Goal: Navigation & Orientation: Go to known website

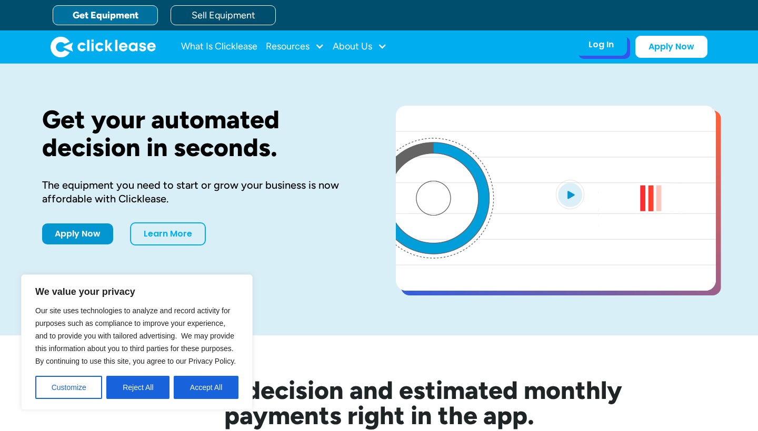
click at [595, 49] on div "Log In" at bounding box center [600, 44] width 25 height 11
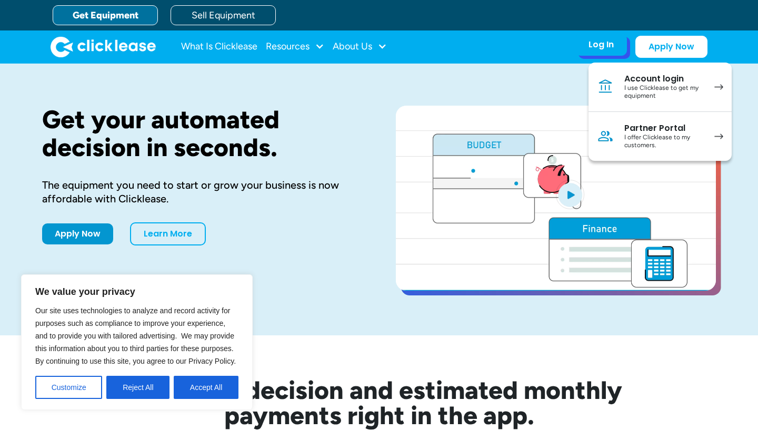
click at [650, 89] on div "I use Clicklease to get my equipment" at bounding box center [663, 92] width 79 height 16
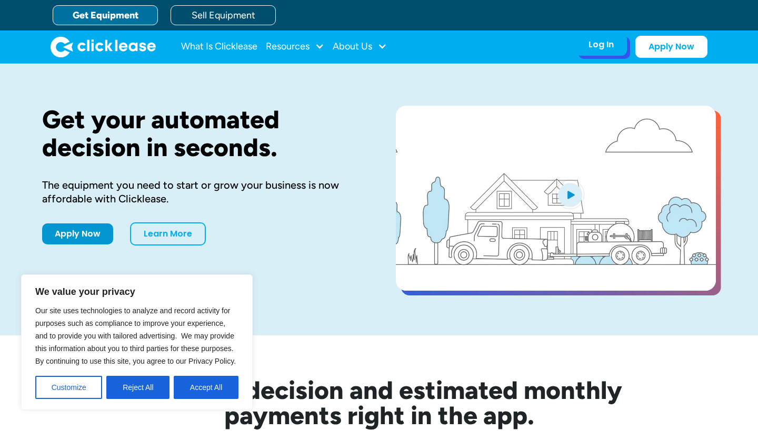
click at [587, 51] on div "Log In Account login I use Clicklease to get my equipment Partner Portal I offe…" at bounding box center [601, 45] width 52 height 22
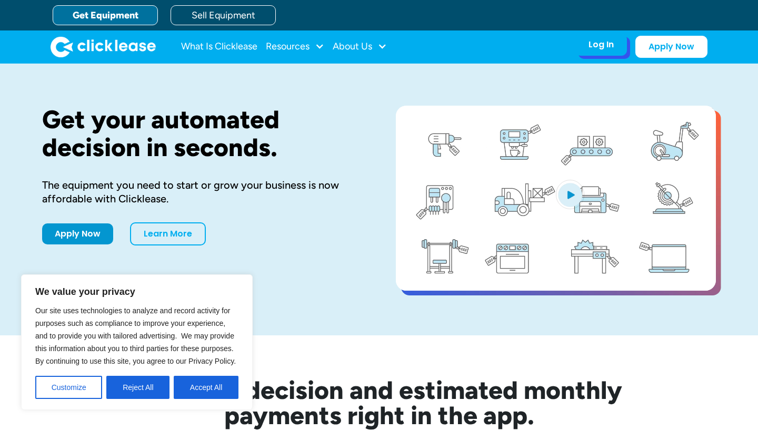
click at [616, 48] on div "Log In Account login I use Clicklease to get my equipment Partner Portal I offe…" at bounding box center [601, 45] width 52 height 22
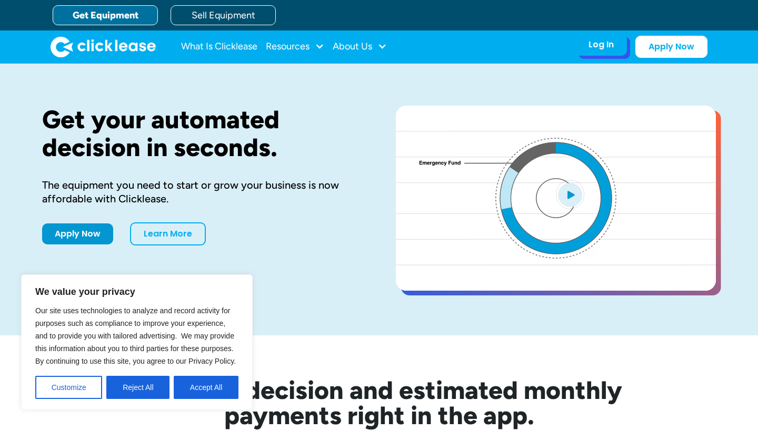
click at [603, 39] on div "Log In" at bounding box center [600, 44] width 25 height 11
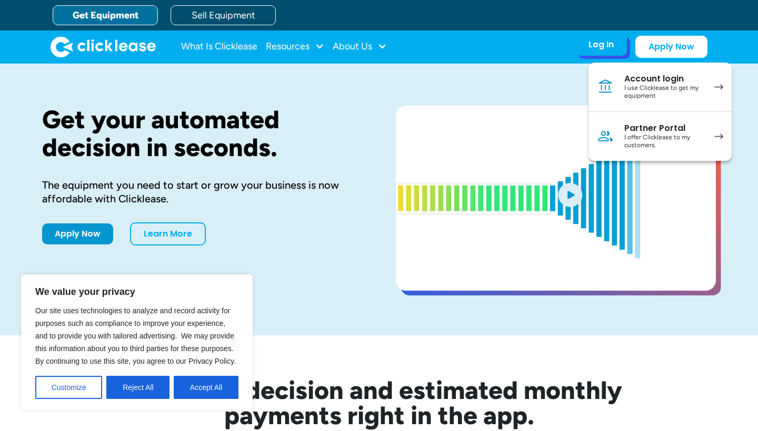
click at [654, 98] on div "I use Clicklease to get my equipment" at bounding box center [663, 92] width 79 height 16
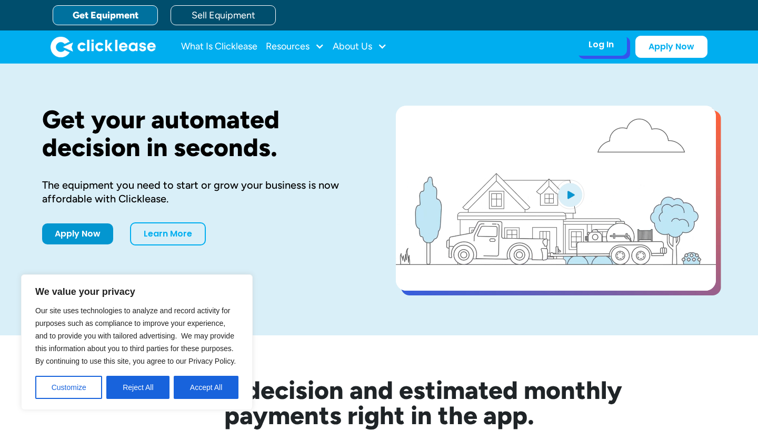
click at [597, 50] on div "Log In" at bounding box center [600, 44] width 25 height 11
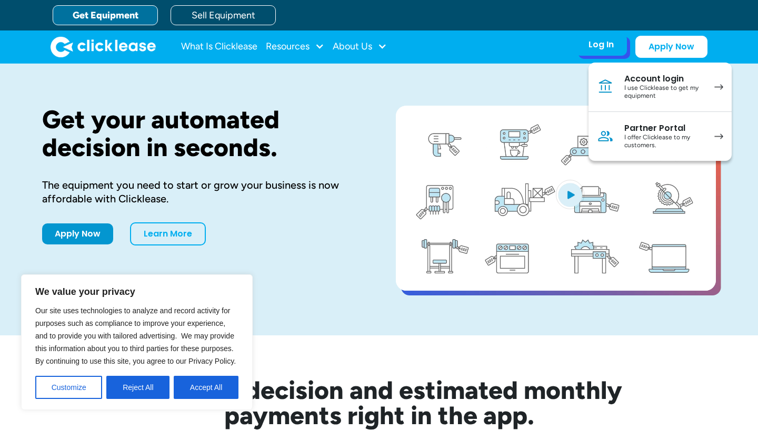
click at [640, 105] on link "Account login I use Clicklease to get my equipment" at bounding box center [659, 87] width 143 height 49
